Goal: Information Seeking & Learning: Get advice/opinions

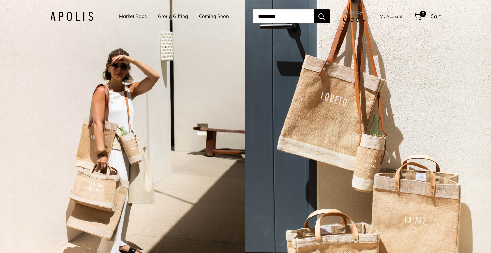
click at [128, 18] on link "Market Bags" at bounding box center [133, 16] width 28 height 9
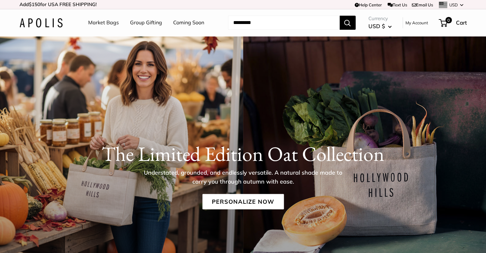
click at [110, 22] on link "Market Bags" at bounding box center [103, 23] width 31 height 10
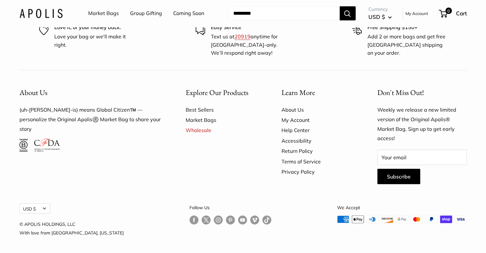
scroll to position [1852, 0]
click at [202, 135] on link "Wholesale" at bounding box center [222, 130] width 73 height 10
click at [298, 115] on link "About Us" at bounding box center [317, 109] width 73 height 10
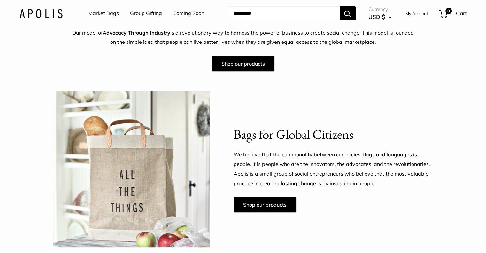
scroll to position [287, 0]
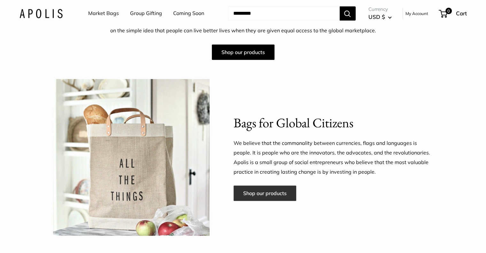
click at [263, 191] on link "Shop our products" at bounding box center [264, 192] width 63 height 15
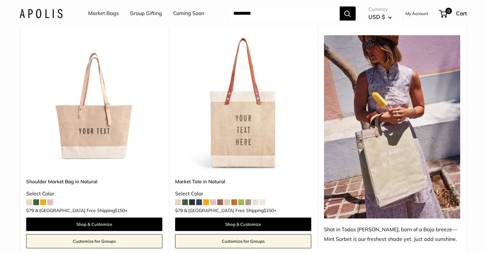
scroll to position [351, 0]
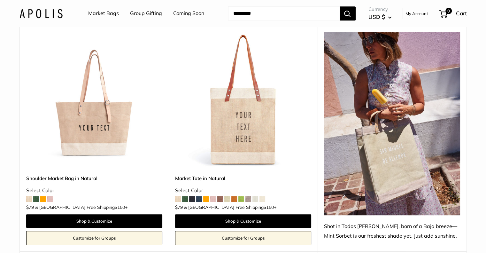
click at [0, 0] on img at bounding box center [0, 0] width 0 height 0
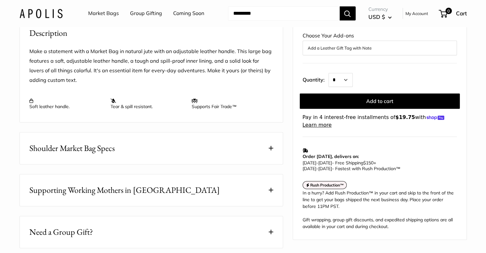
scroll to position [287, 0]
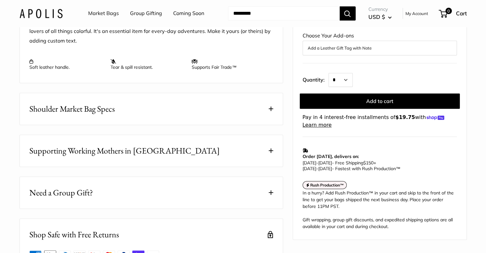
click at [131, 165] on button "Supporting Working Mothers in [GEOGRAPHIC_DATA]" at bounding box center [151, 151] width 263 height 32
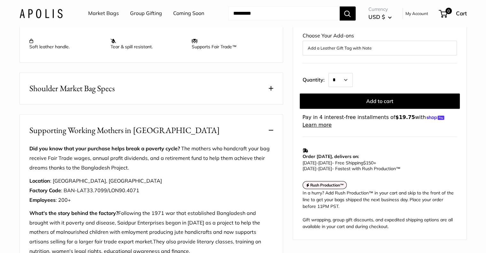
scroll to position [319, 0]
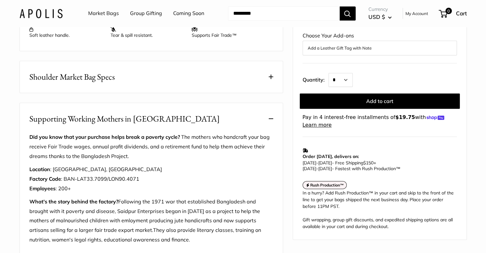
click at [158, 125] on span "Supporting Working Mothers in [GEOGRAPHIC_DATA]" at bounding box center [124, 118] width 190 height 12
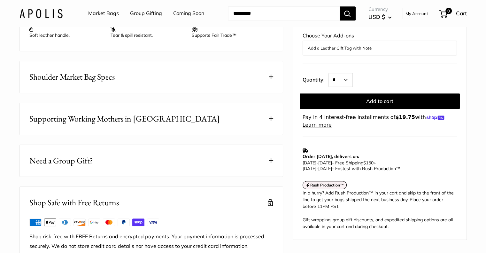
scroll to position [351, 0]
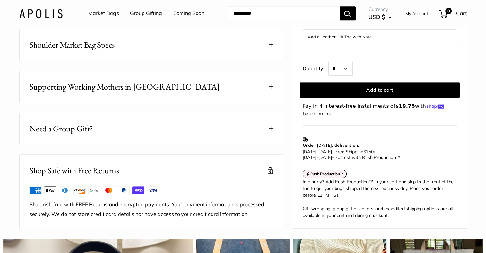
click at [171, 57] on button "Shoulder Market Bag Specs" at bounding box center [151, 45] width 263 height 32
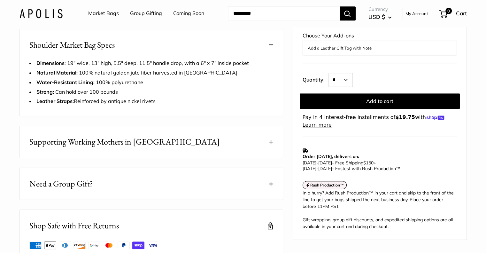
click at [172, 56] on button "Shoulder Market Bag Specs" at bounding box center [151, 45] width 263 height 32
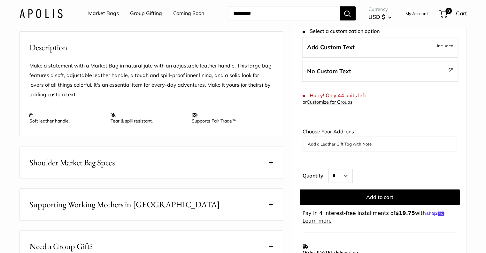
scroll to position [224, 0]
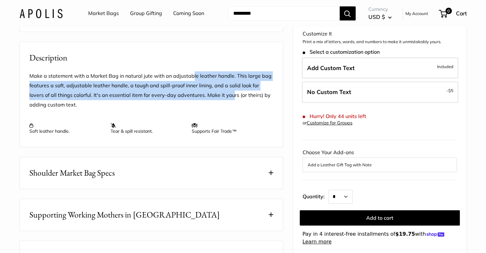
drag, startPoint x: 192, startPoint y: 87, endPoint x: 216, endPoint y: 101, distance: 28.0
click at [216, 101] on p "Make a statement with a Market Bag in natural jute with an adjustable leather h…" at bounding box center [151, 90] width 244 height 38
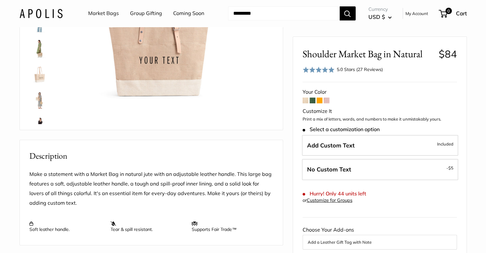
scroll to position [96, 0]
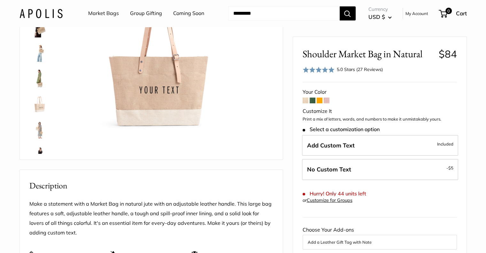
click at [476, 111] on div "Home Market Bags Shoulder Market Bag in Natural Prev Next Best Seller" at bounding box center [243, 212] width 473 height 544
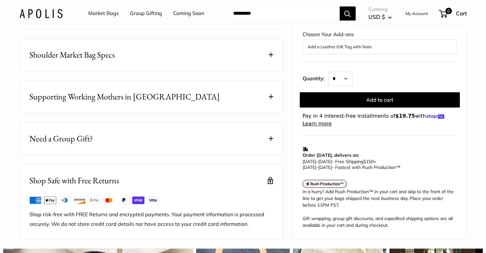
scroll to position [351, 0]
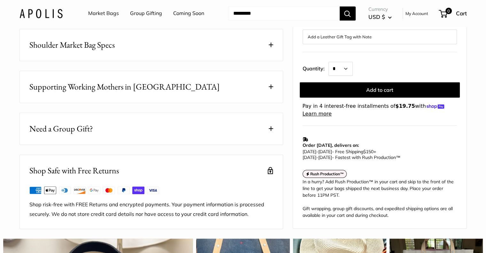
click at [141, 51] on button "Shoulder Market Bag Specs" at bounding box center [151, 45] width 263 height 32
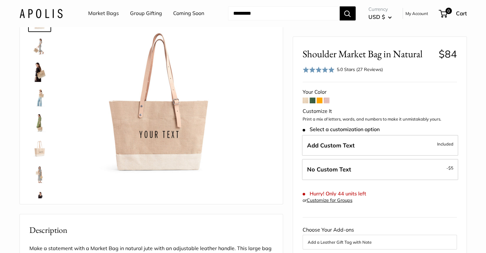
scroll to position [32, 0]
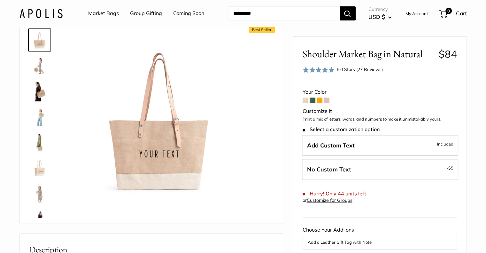
click at [41, 117] on img at bounding box center [39, 116] width 20 height 20
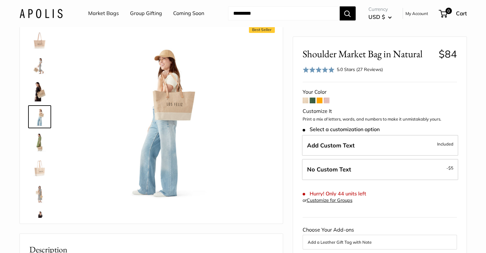
click at [39, 141] on img at bounding box center [39, 142] width 20 height 20
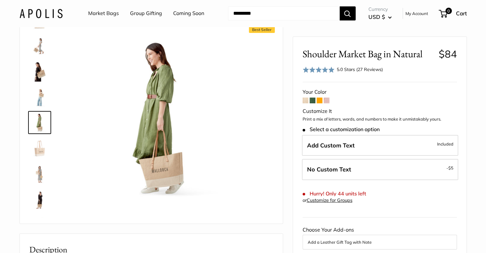
click at [38, 150] on img at bounding box center [39, 148] width 20 height 20
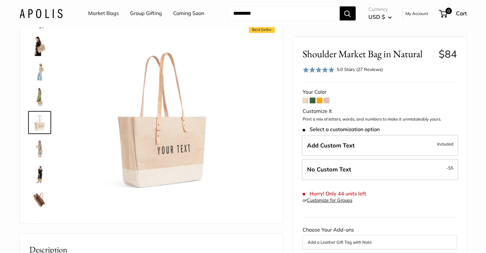
click at [39, 148] on img at bounding box center [39, 148] width 20 height 20
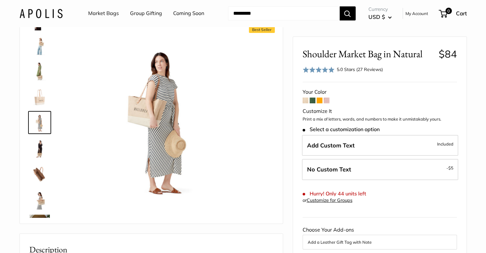
click at [40, 152] on img at bounding box center [39, 148] width 20 height 20
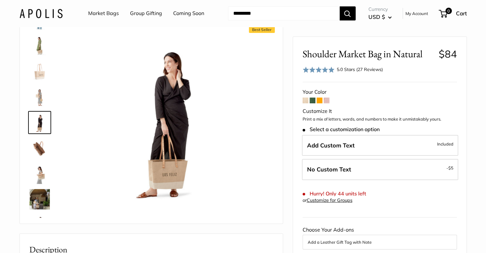
click at [38, 166] on img at bounding box center [39, 173] width 20 height 20
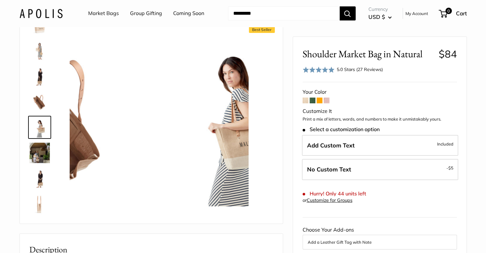
scroll to position [148, 0]
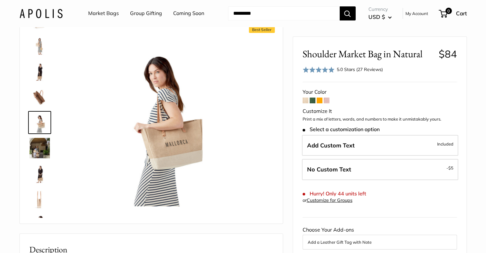
click at [40, 153] on img at bounding box center [39, 148] width 20 height 20
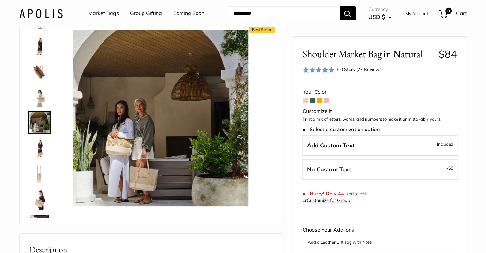
click at [40, 146] on img at bounding box center [39, 148] width 20 height 20
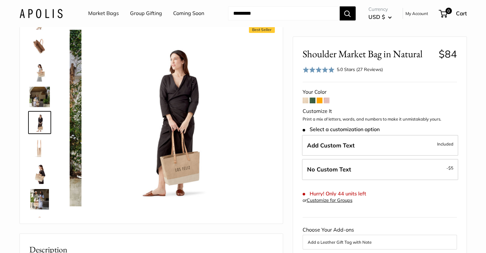
click at [39, 158] on link at bounding box center [39, 147] width 23 height 23
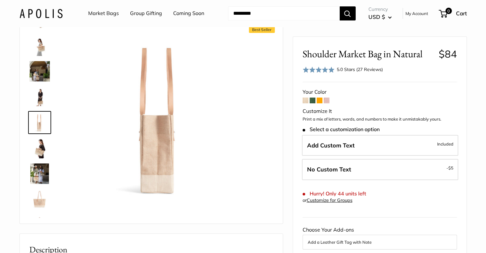
click at [39, 162] on link at bounding box center [39, 173] width 23 height 23
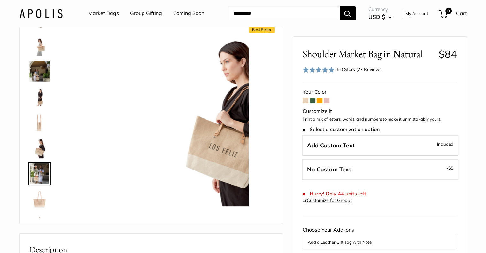
scroll to position [245, 0]
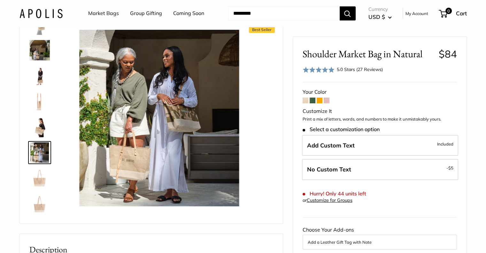
click at [40, 152] on img at bounding box center [39, 152] width 20 height 20
click at [40, 184] on img at bounding box center [39, 178] width 20 height 20
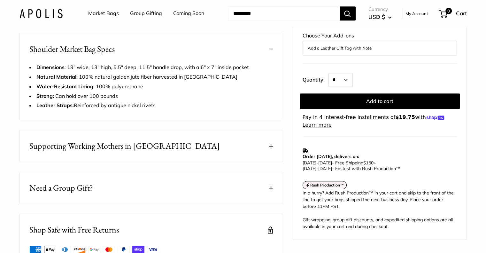
scroll to position [351, 0]
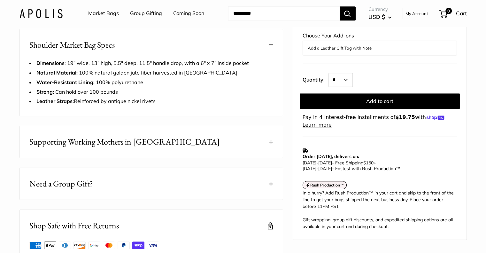
click at [215, 152] on button "Supporting Working Mothers in Bangladesh" at bounding box center [151, 142] width 263 height 32
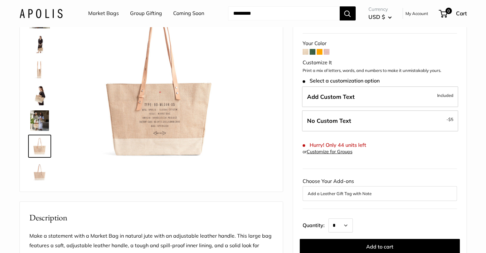
scroll to position [160, 0]
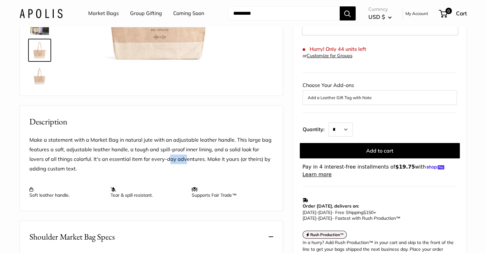
drag, startPoint x: 151, startPoint y: 164, endPoint x: 167, endPoint y: 172, distance: 17.7
click at [167, 172] on p "Make a statement with a Market Bag in natural jute with an adjustable leather h…" at bounding box center [151, 154] width 244 height 38
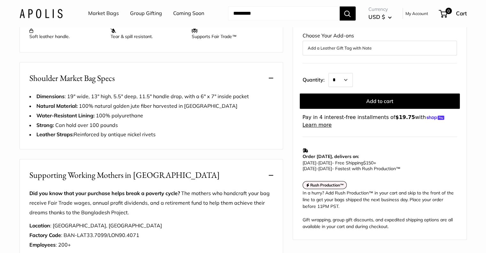
scroll to position [319, 0]
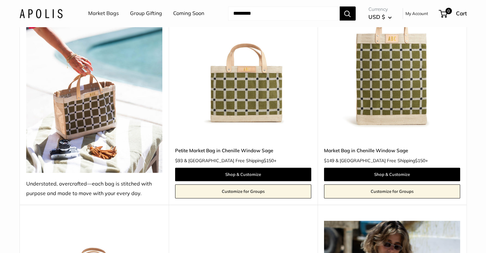
scroll to position [926, 0]
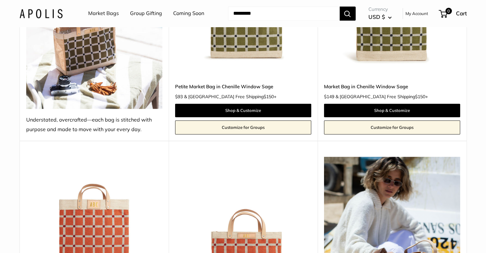
click at [102, 14] on link "Market Bags" at bounding box center [103, 14] width 31 height 10
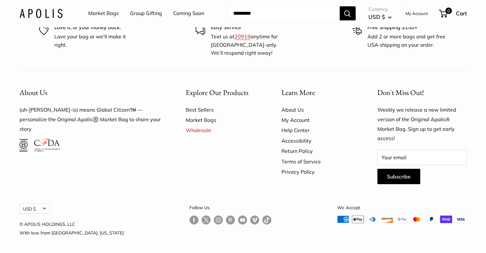
scroll to position [1852, 0]
click at [190, 125] on link "Market Bags" at bounding box center [222, 120] width 73 height 10
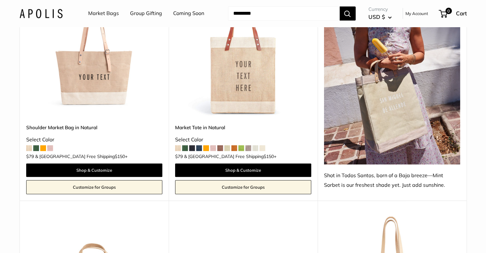
scroll to position [351, 0]
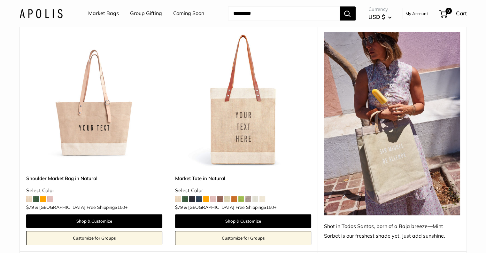
click at [0, 0] on img at bounding box center [0, 0] width 0 height 0
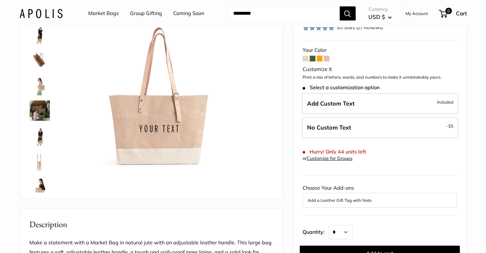
scroll to position [160, 0]
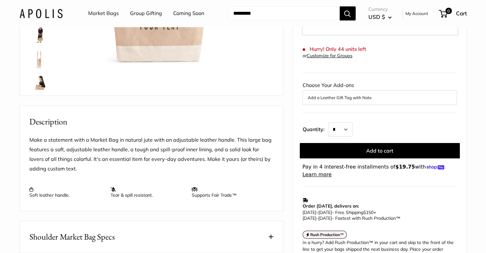
click at [298, 17] on input "Search..." at bounding box center [283, 13] width 111 height 14
type input "******"
click at [339, 6] on button "Search" at bounding box center [347, 13] width 16 height 14
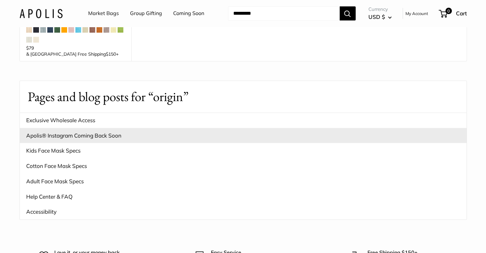
scroll to position [224, 0]
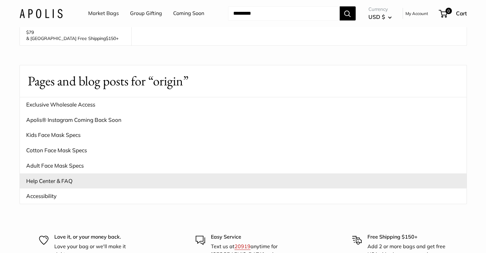
click at [58, 173] on link "Help Center & FAQ" at bounding box center [243, 180] width 446 height 15
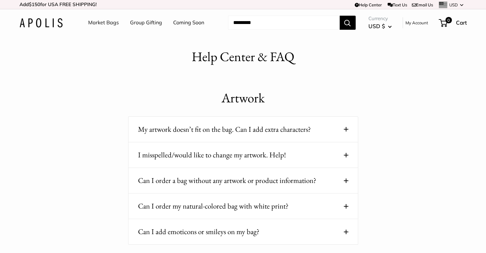
click at [289, 179] on button "Can I order a bag without any artwork or product information?" at bounding box center [243, 180] width 210 height 12
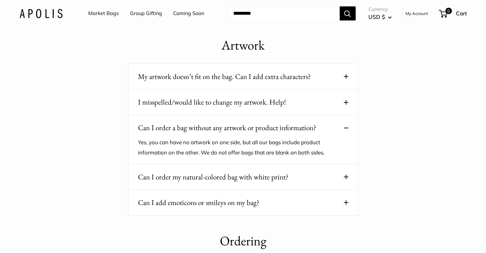
scroll to position [64, 0]
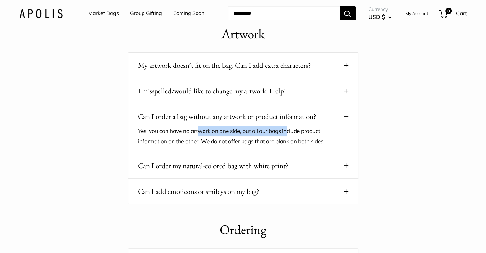
drag, startPoint x: 199, startPoint y: 126, endPoint x: 289, endPoint y: 134, distance: 90.8
click at [289, 134] on p "Yes, you can have no artwork on one side, but all our bags include product info…" at bounding box center [238, 136] width 201 height 20
drag, startPoint x: 267, startPoint y: 128, endPoint x: 317, endPoint y: 134, distance: 50.5
click at [317, 134] on p "Yes, you can have no artwork on one side, but all our bags include product info…" at bounding box center [238, 136] width 201 height 20
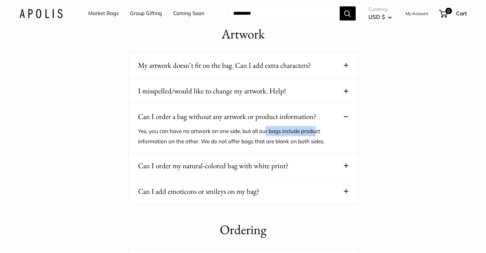
click at [317, 134] on p "Yes, you can have no artwork on one side, but all our bags include product info…" at bounding box center [238, 136] width 201 height 20
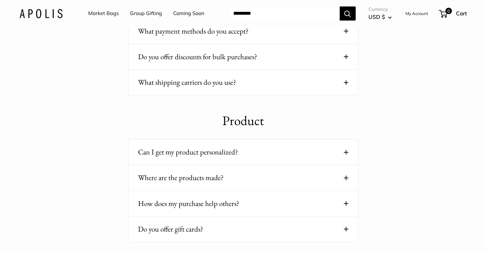
scroll to position [479, 0]
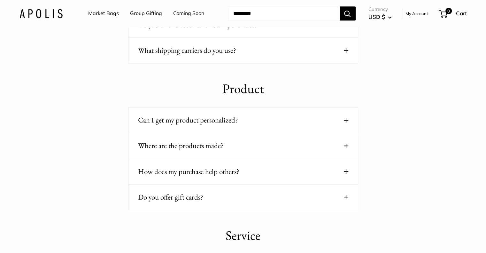
click at [216, 144] on button "Where are the products made?" at bounding box center [243, 145] width 210 height 12
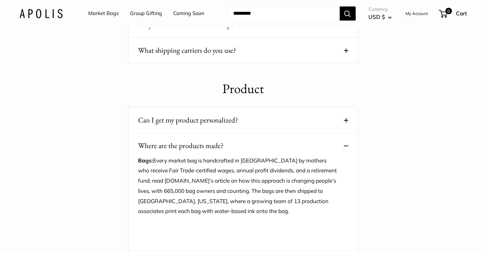
click at [216, 144] on button "Where are the products made?" at bounding box center [243, 145] width 210 height 12
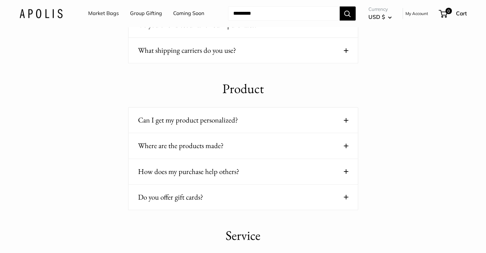
click at [221, 123] on button "Can I get my product personalized?" at bounding box center [243, 120] width 210 height 12
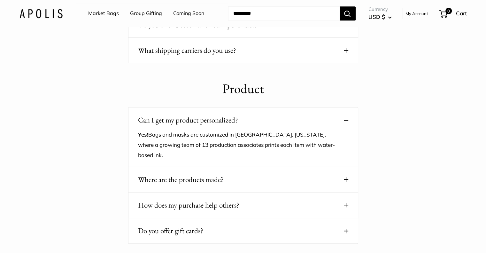
click at [221, 123] on button "Can I get my product personalized?" at bounding box center [243, 120] width 210 height 12
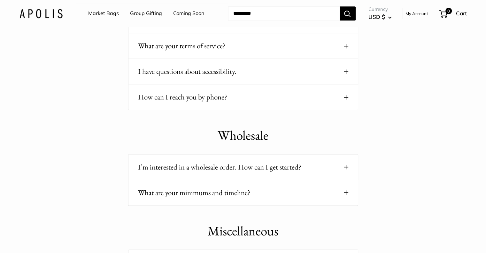
scroll to position [734, 0]
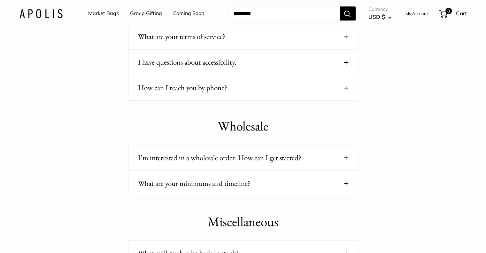
click at [224, 95] on div "How can I reach you by phone? Call 213.613.9626 and select extension 1." at bounding box center [243, 88] width 230 height 26
click at [226, 88] on button "How can I reach you by phone?" at bounding box center [243, 87] width 210 height 12
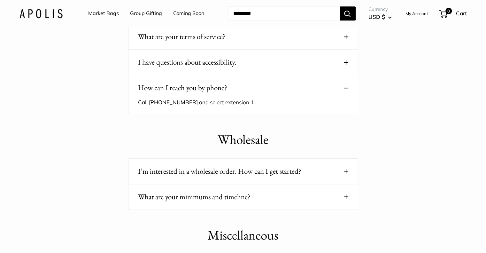
click at [226, 88] on button "How can I reach you by phone?" at bounding box center [243, 87] width 210 height 12
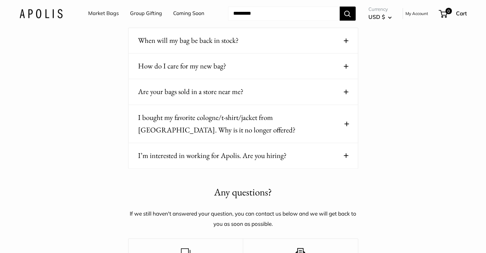
scroll to position [958, 0]
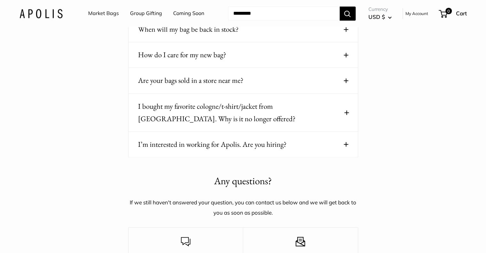
click at [239, 51] on button "How do I care for my new bag?" at bounding box center [243, 55] width 210 height 12
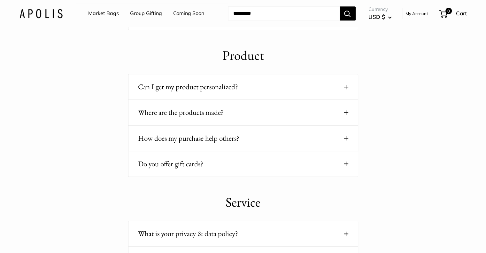
scroll to position [511, 0]
click at [217, 112] on button "Where are the products made?" at bounding box center [243, 113] width 210 height 12
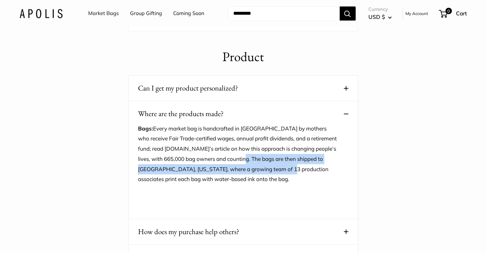
drag, startPoint x: 251, startPoint y: 154, endPoint x: 273, endPoint y: 166, distance: 24.6
click at [273, 166] on p "Bags: Every market bag is handcrafted in Bangladesh by mothers who receive Fair…" at bounding box center [238, 153] width 201 height 61
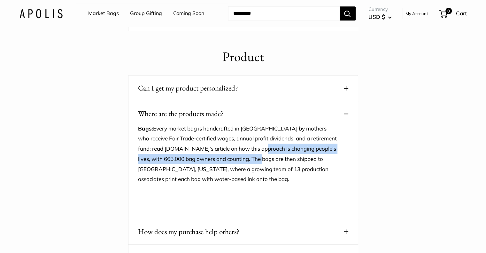
drag, startPoint x: 250, startPoint y: 143, endPoint x: 263, endPoint y: 162, distance: 23.1
click at [263, 162] on p "Bags: Every market bag is handcrafted in Bangladesh by mothers who receive Fair…" at bounding box center [238, 153] width 201 height 61
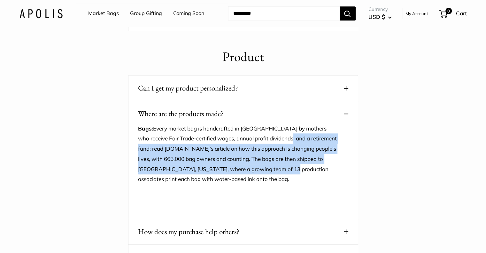
drag, startPoint x: 282, startPoint y: 133, endPoint x: 275, endPoint y: 164, distance: 32.5
click at [275, 164] on p "Bags: Every market bag is handcrafted in Bangladesh by mothers who receive Fair…" at bounding box center [238, 153] width 201 height 61
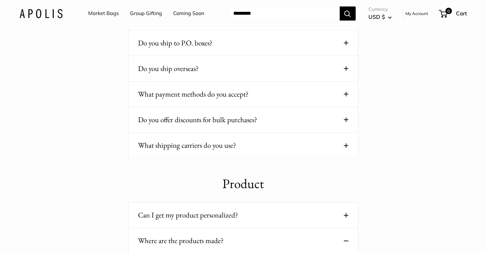
scroll to position [383, 0]
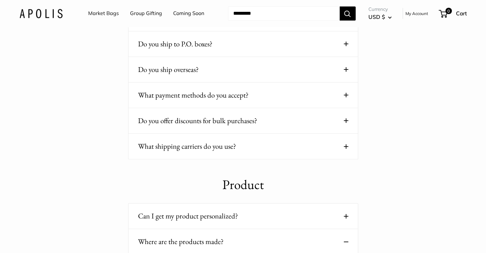
click at [309, 125] on button "Do you offer discounts for bulk purchases?" at bounding box center [243, 120] width 210 height 12
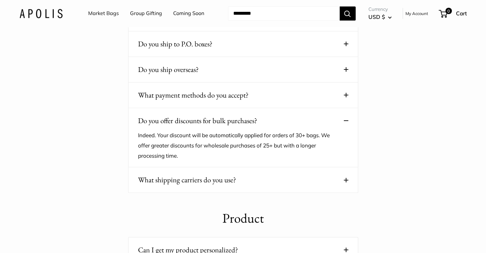
click at [308, 125] on button "Do you offer discounts for bulk purchases?" at bounding box center [243, 120] width 210 height 12
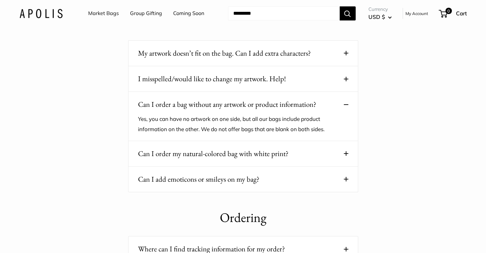
scroll to position [64, 0]
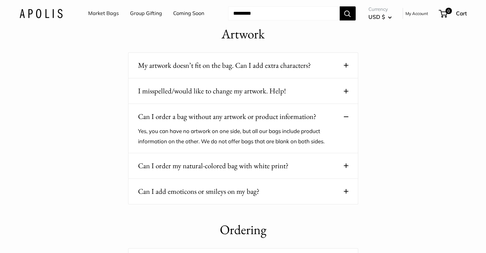
click at [273, 164] on button "Can I order my natural-colored bag with white print?" at bounding box center [243, 165] width 210 height 12
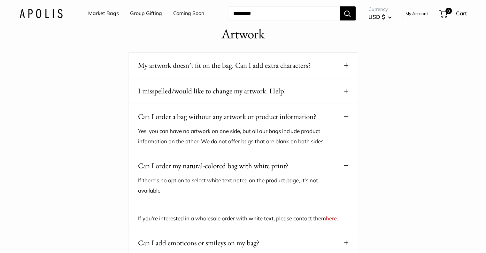
click at [270, 111] on button "Can I order a bag without any artwork or product information?" at bounding box center [243, 116] width 210 height 12
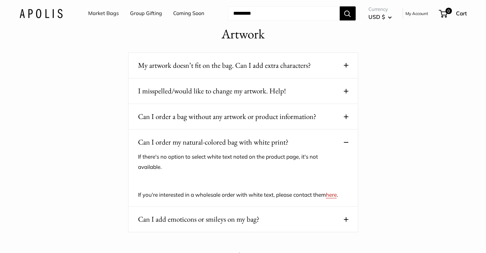
click at [231, 146] on button "Can I order my natural-colored bag with white print?" at bounding box center [243, 142] width 210 height 12
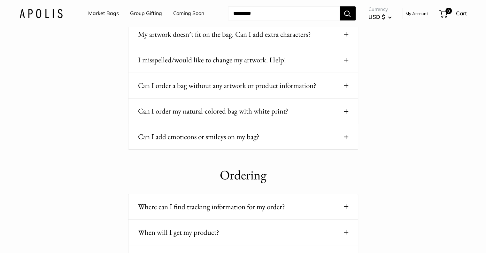
scroll to position [160, 0]
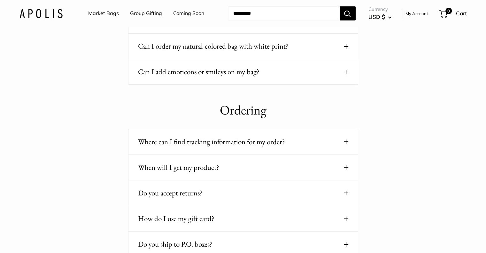
click at [270, 45] on button "Can I order my natural-colored bag with white print?" at bounding box center [243, 46] width 210 height 12
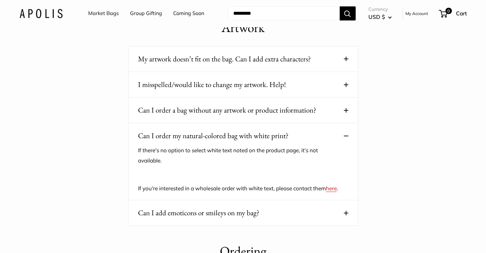
scroll to position [0, 0]
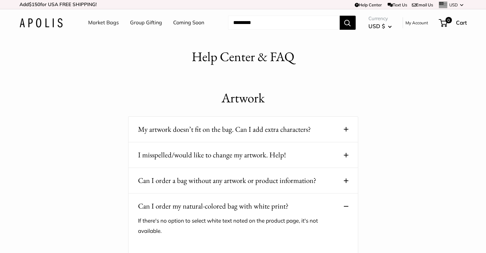
click at [106, 23] on link "Market Bags" at bounding box center [103, 23] width 31 height 10
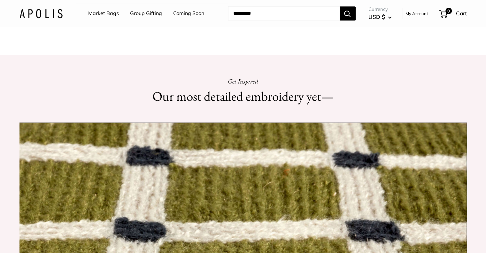
scroll to position [511, 0]
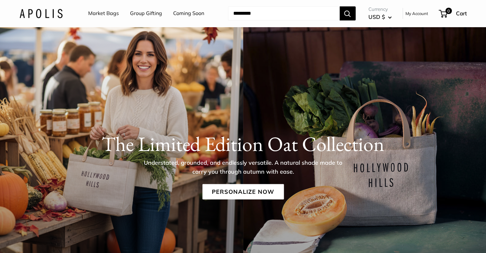
scroll to position [0, 0]
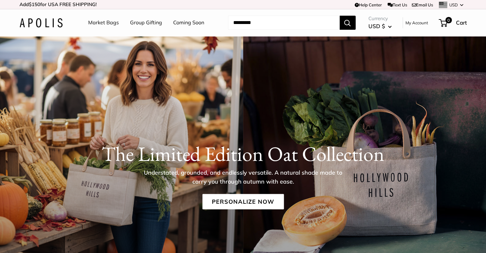
click at [368, 4] on link "Help Center" at bounding box center [367, 4] width 27 height 5
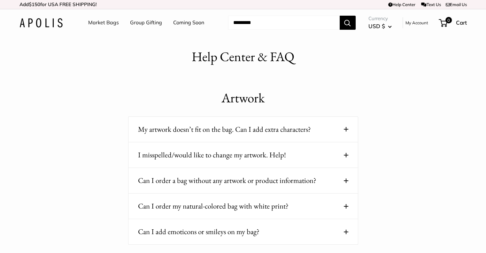
click at [222, 134] on button "My artwork doesn’t fit on the bag. Can I add extra characters?" at bounding box center [243, 129] width 210 height 12
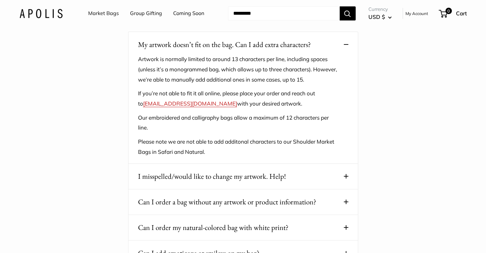
scroll to position [96, 0]
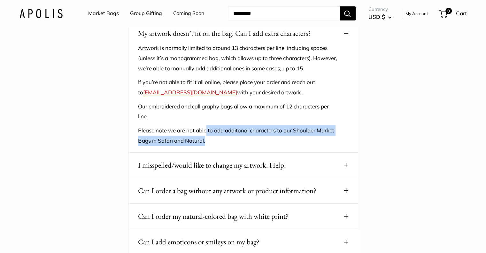
drag, startPoint x: 206, startPoint y: 129, endPoint x: 208, endPoint y: 139, distance: 9.4
click at [208, 139] on p "Please note we are not able to add additonal characters to our Shoulder Market …" at bounding box center [238, 135] width 201 height 20
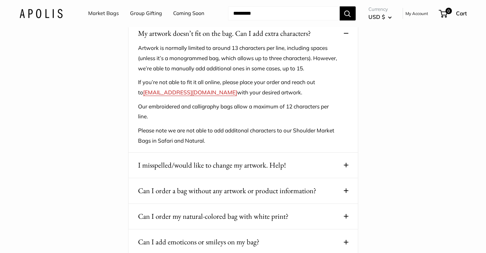
click at [203, 164] on button "I misspelled/would like to change my artwork. Help!" at bounding box center [243, 165] width 210 height 12
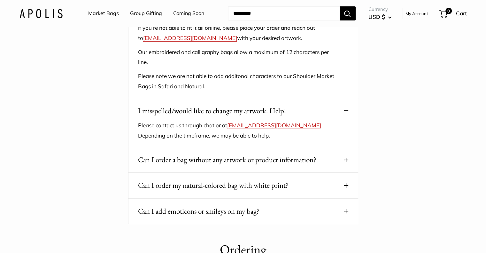
scroll to position [160, 0]
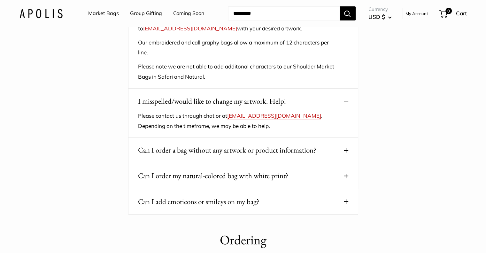
click at [201, 153] on button "Can I order a bag without any artwork or product information?" at bounding box center [243, 150] width 210 height 12
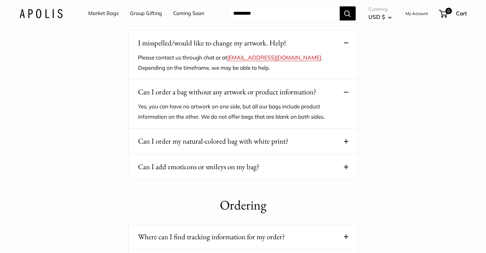
scroll to position [224, 0]
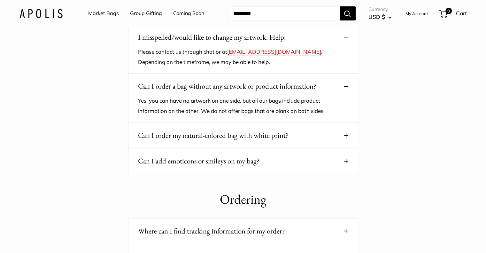
click at [211, 132] on button "Can I order my natural-colored bag with white print?" at bounding box center [243, 135] width 210 height 12
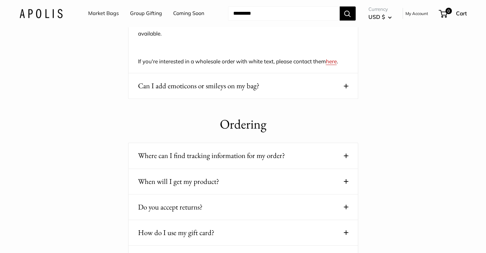
scroll to position [351, 0]
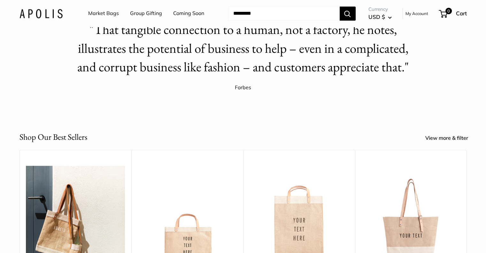
scroll to position [964, 0]
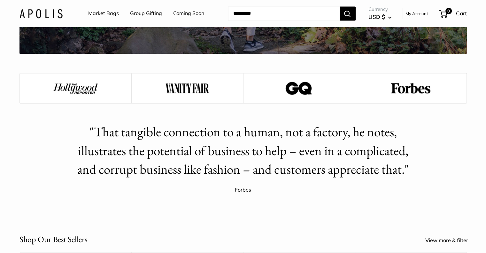
click at [225, 170] on h2 ""That tangible connection to a human, not a factory, he notes, illustrates the …" at bounding box center [243, 150] width 342 height 56
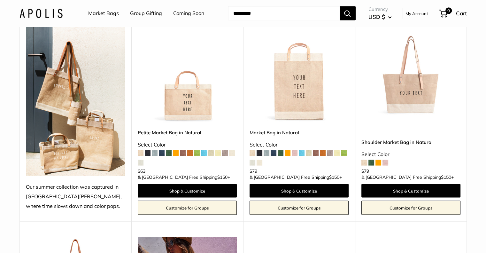
scroll to position [1251, 0]
